Goal: Information Seeking & Learning: Learn about a topic

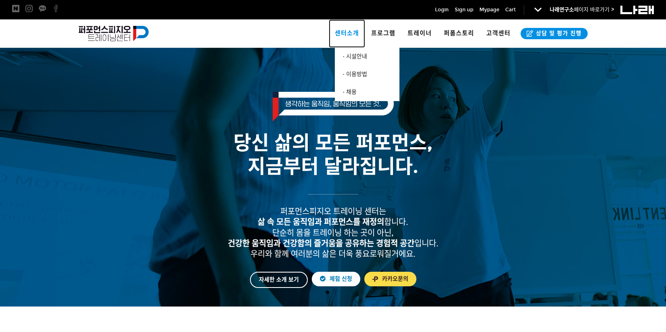
click at [350, 29] on link "센터소개" at bounding box center [347, 33] width 36 height 28
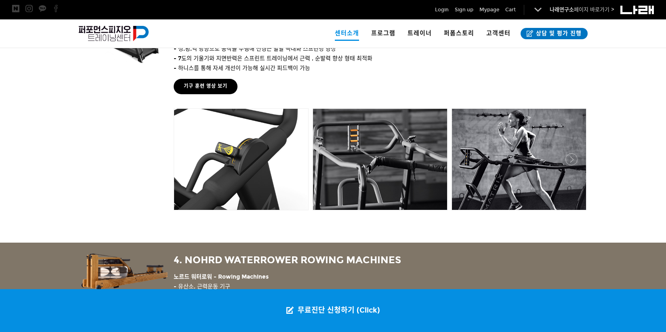
scroll to position [742, 0]
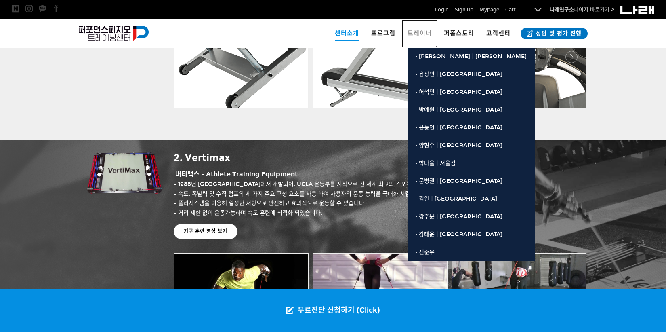
click at [409, 35] on span "트레이너" at bounding box center [420, 32] width 24 height 7
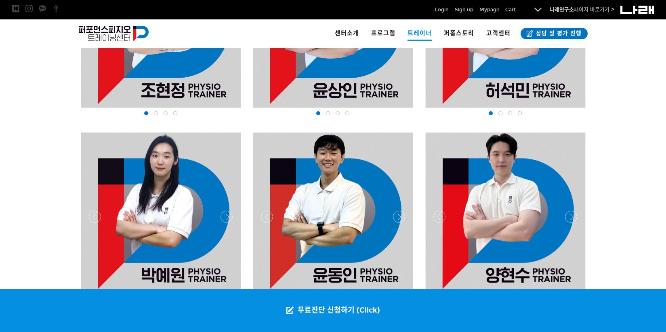
scroll to position [362, 0]
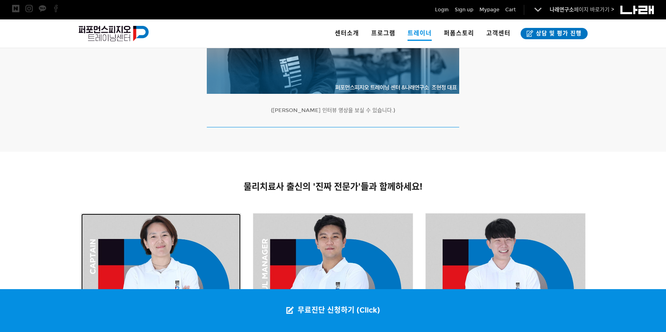
click at [198, 245] on div at bounding box center [161, 293] width 160 height 160
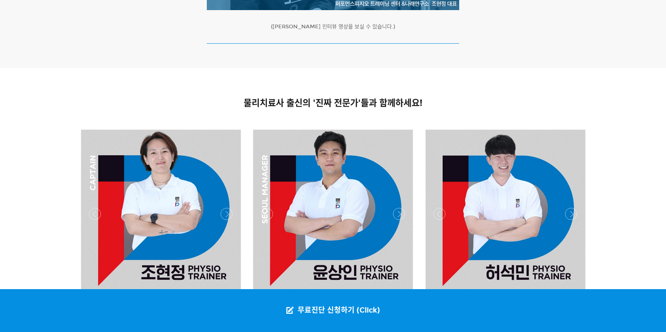
scroll to position [557, 0]
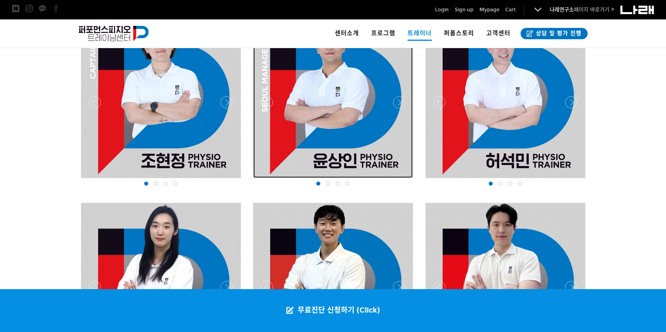
click at [369, 102] on div at bounding box center [333, 98] width 160 height 160
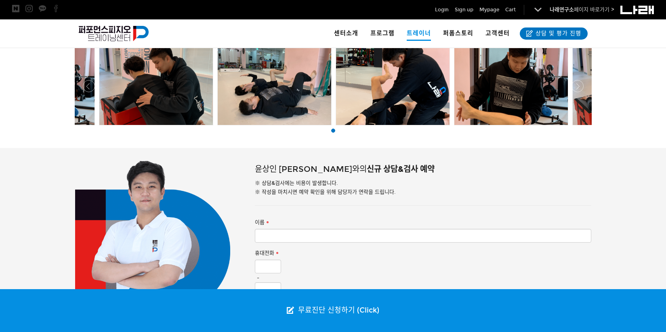
scroll to position [502, 0]
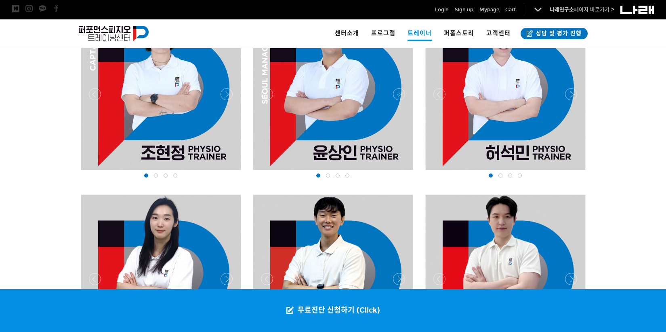
scroll to position [456, 0]
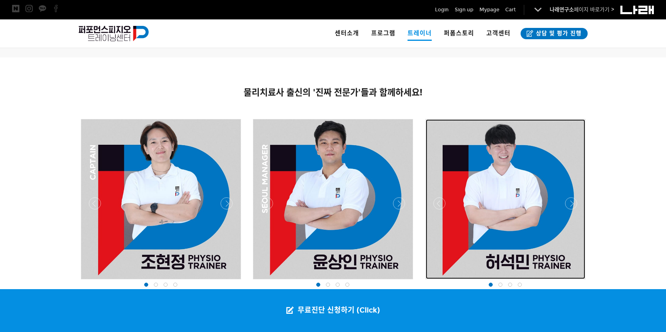
click at [524, 184] on div at bounding box center [506, 199] width 160 height 160
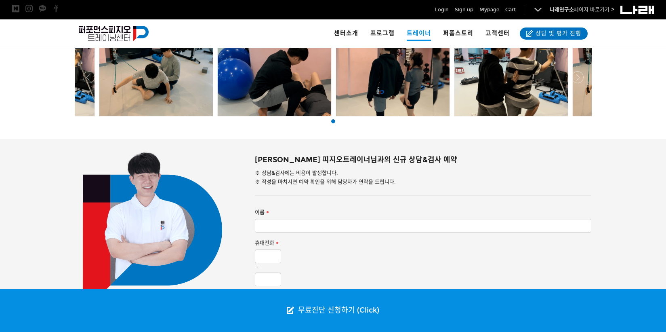
scroll to position [324, 0]
